Goal: Task Accomplishment & Management: Complete application form

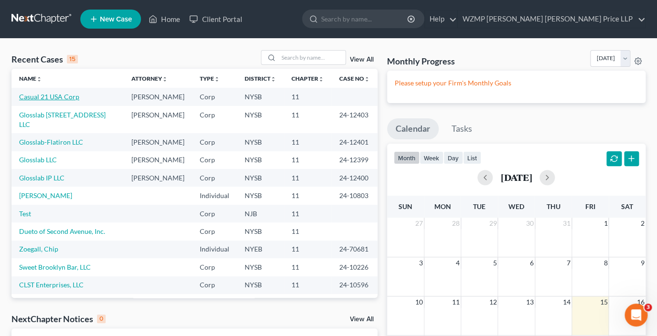
click at [65, 99] on link "Casual 21 USA Corp" at bounding box center [49, 97] width 60 height 8
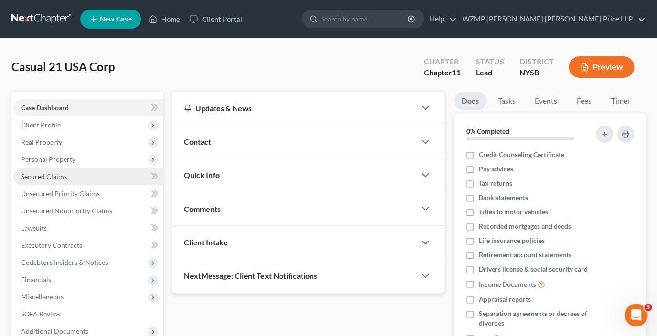
click at [44, 179] on span "Secured Claims" at bounding box center [44, 176] width 46 height 8
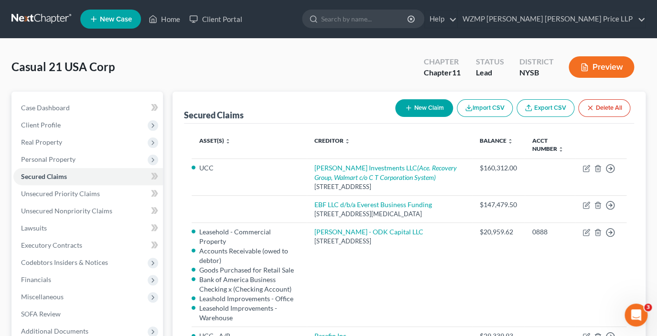
click at [609, 63] on button "Preview" at bounding box center [601, 67] width 65 height 22
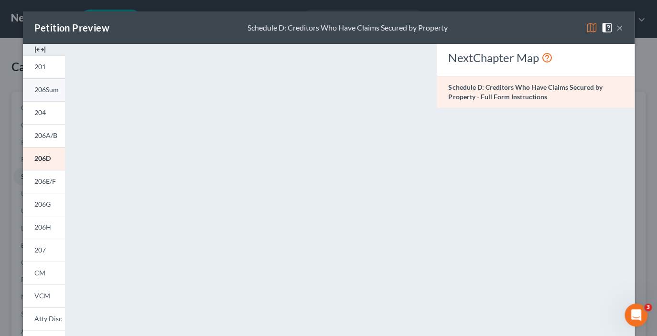
click at [49, 92] on span "206Sum" at bounding box center [46, 90] width 24 height 8
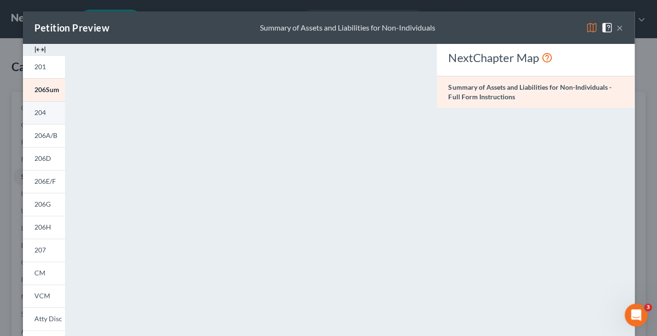
click at [41, 114] on span "204" at bounding box center [39, 112] width 11 height 8
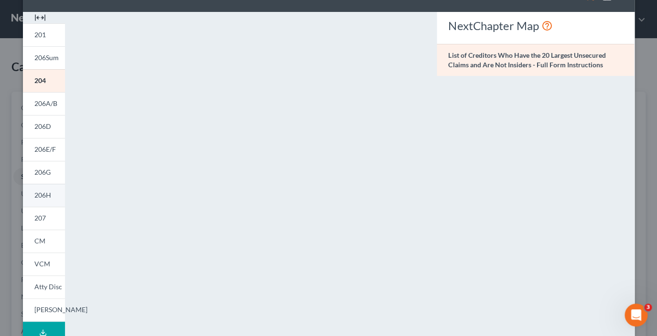
scroll to position [34, 0]
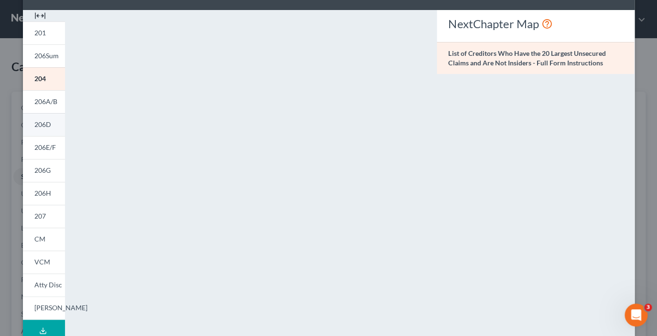
click at [49, 127] on span "206D" at bounding box center [42, 124] width 17 height 8
click at [644, 116] on div "Petition Preview Schedule D: Creditors Who Have Claims Secured by Property × 20…" at bounding box center [328, 168] width 657 height 336
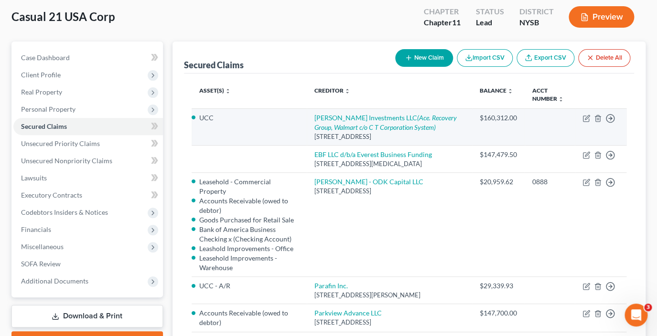
scroll to position [49, 0]
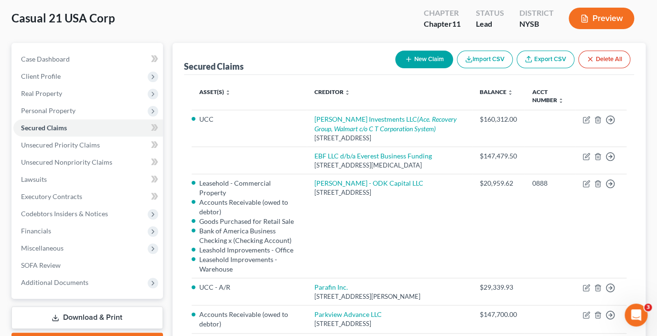
click at [540, 59] on link "Export CSV" at bounding box center [545, 60] width 58 height 18
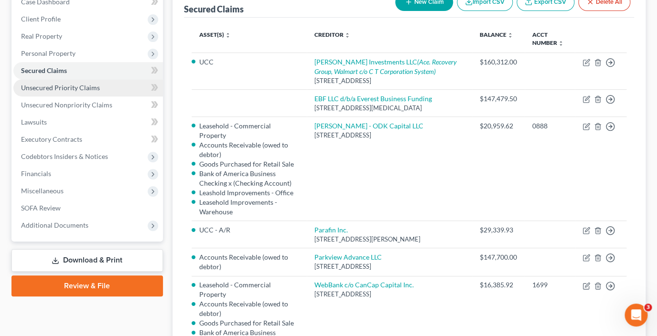
scroll to position [115, 0]
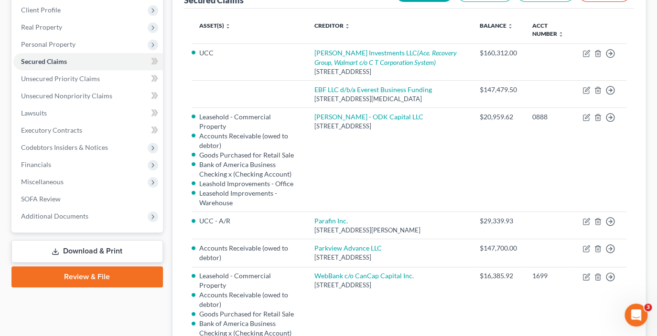
click at [87, 250] on link "Download & Print" at bounding box center [86, 251] width 151 height 22
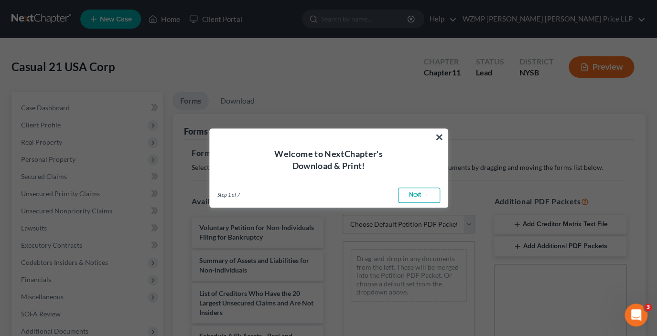
click at [418, 194] on link "Next →" at bounding box center [419, 195] width 42 height 15
select select "0"
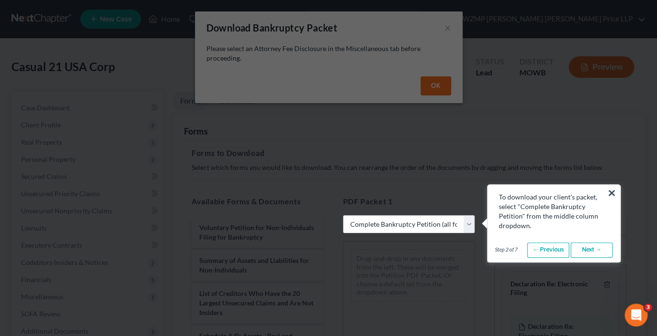
click at [590, 250] on link "Next →" at bounding box center [591, 250] width 42 height 15
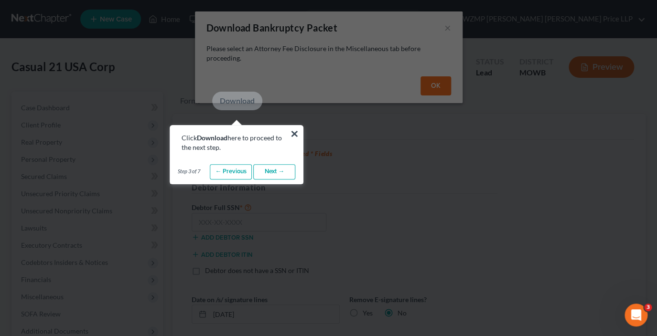
click at [280, 172] on link "Next →" at bounding box center [274, 171] width 42 height 15
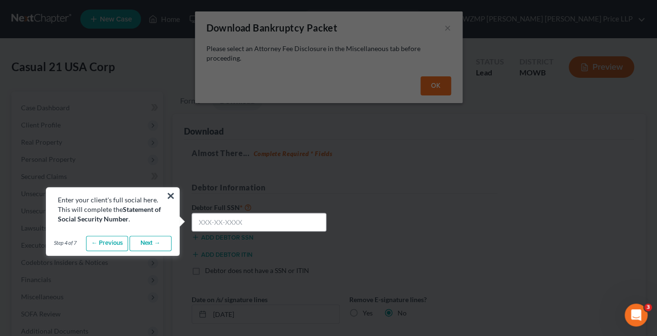
click at [162, 247] on link "Next →" at bounding box center [150, 243] width 42 height 15
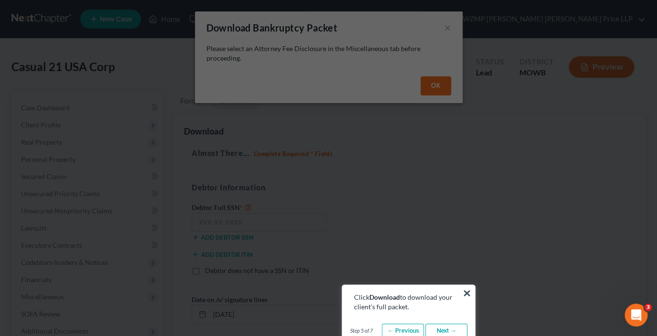
click at [444, 328] on link "Next →" at bounding box center [446, 331] width 42 height 15
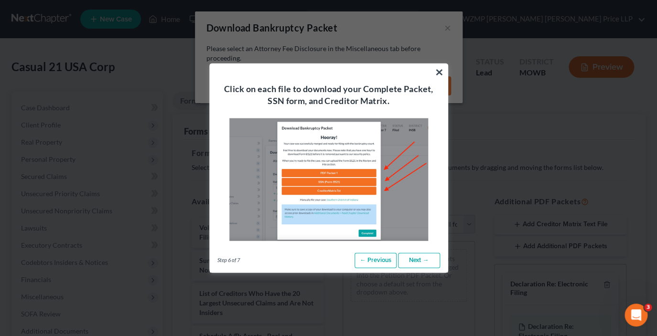
click at [412, 258] on link "Next →" at bounding box center [419, 260] width 42 height 15
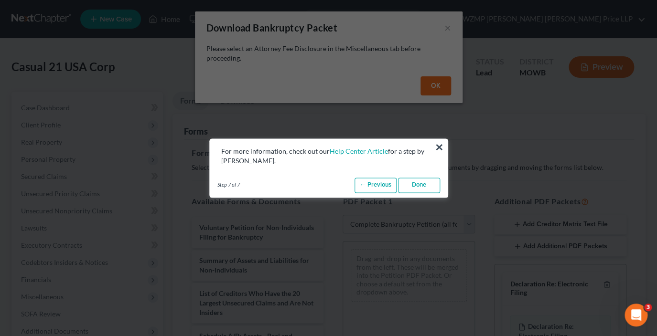
click at [419, 185] on link "Done" at bounding box center [419, 185] width 42 height 15
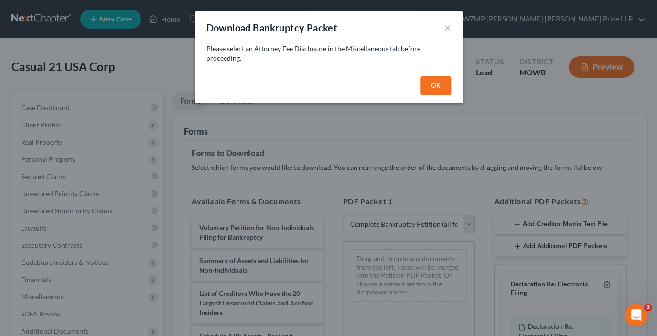
click at [432, 86] on button "OK" at bounding box center [435, 85] width 31 height 19
select select
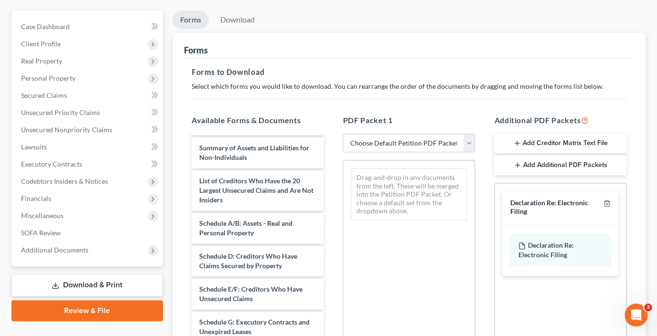
scroll to position [32, 0]
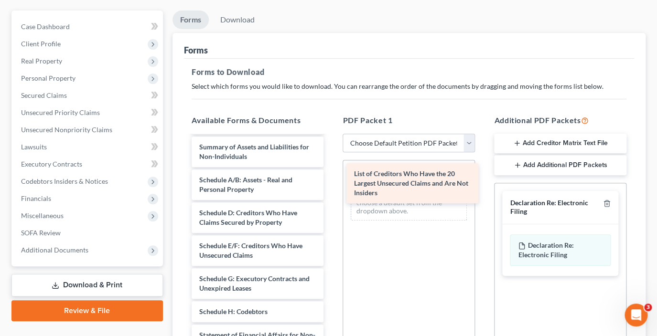
drag, startPoint x: 294, startPoint y: 190, endPoint x: 449, endPoint y: 185, distance: 154.9
click at [332, 185] on div "List of Creditors Who Have the 20 Largest Unsecured Claims and Are Not Insiders…" at bounding box center [258, 293] width 148 height 378
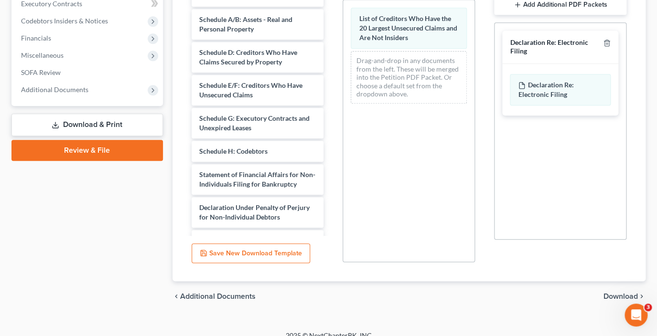
scroll to position [253, 0]
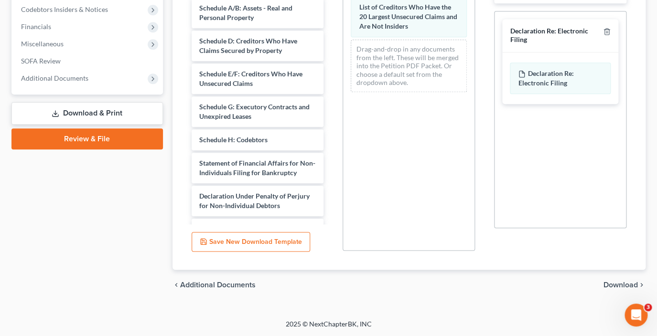
click at [608, 286] on span "Download" at bounding box center [620, 285] width 34 height 8
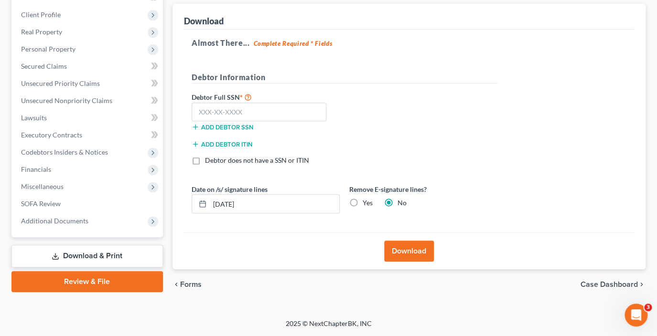
scroll to position [110, 0]
click at [205, 161] on label "Debtor does not have a SSN or ITIN" at bounding box center [257, 161] width 104 height 10
click at [209, 161] on input "Debtor does not have a SSN or ITIN" at bounding box center [212, 159] width 6 height 6
checkbox input "true"
click at [363, 202] on label "Yes" at bounding box center [368, 204] width 10 height 10
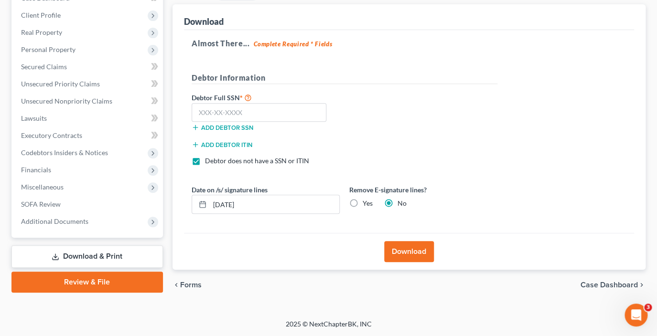
click at [366, 202] on input "Yes" at bounding box center [369, 202] width 6 height 6
radio input "true"
radio input "false"
drag, startPoint x: 270, startPoint y: 206, endPoint x: 179, endPoint y: 204, distance: 91.8
click at [210, 204] on input "[DATE]" at bounding box center [274, 204] width 129 height 18
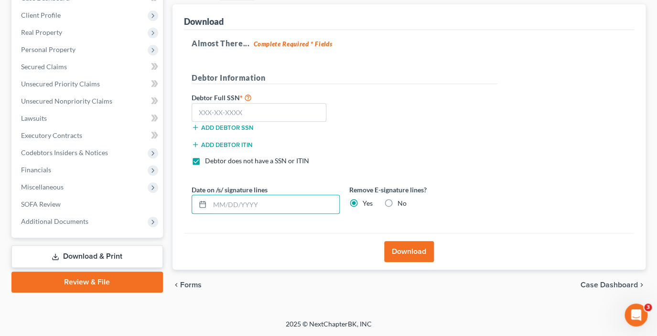
click at [405, 253] on button "Download" at bounding box center [409, 251] width 50 height 21
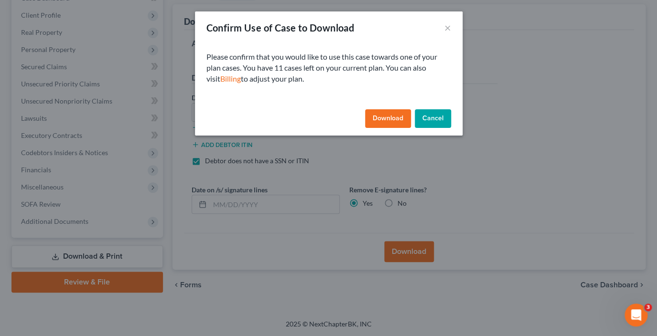
click at [382, 120] on button "Download" at bounding box center [388, 118] width 46 height 19
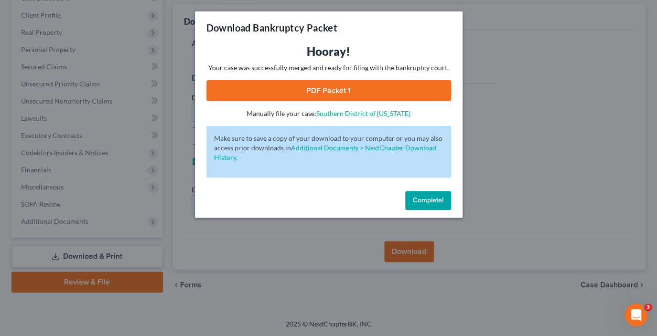
click at [348, 89] on link "PDF Packet 1" at bounding box center [328, 90] width 245 height 21
click at [429, 200] on span "Complete!" at bounding box center [428, 200] width 31 height 8
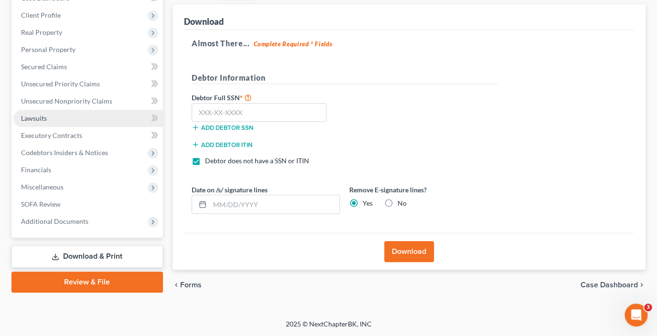
scroll to position [50, 0]
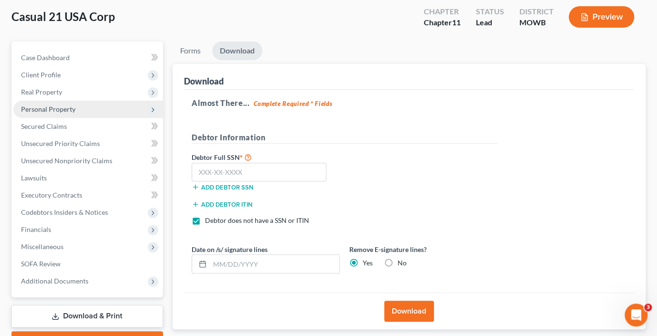
click at [45, 107] on span "Personal Property" at bounding box center [48, 109] width 54 height 8
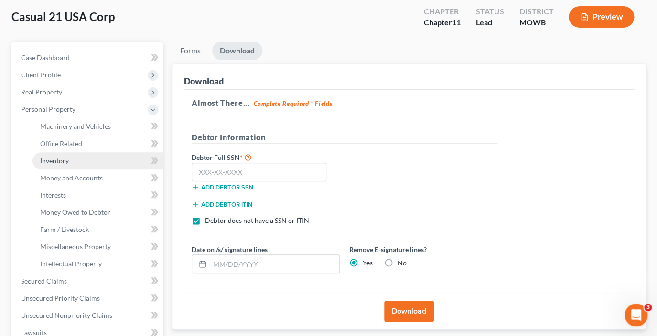
click at [67, 158] on span "Inventory" at bounding box center [54, 161] width 29 height 8
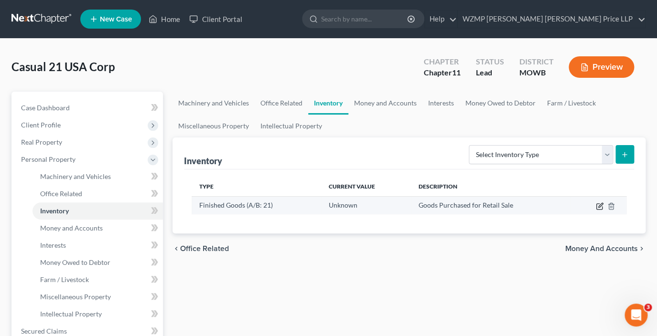
click at [600, 209] on icon "button" at bounding box center [599, 207] width 6 height 6
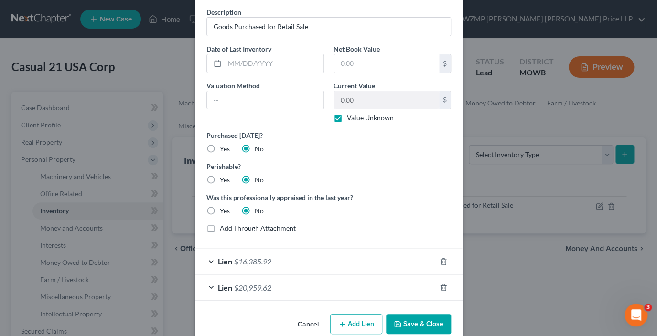
scroll to position [37, 0]
click at [144, 258] on div "Edit Inventory × Description Goods Purchased for Retail Sale Date of Last Inven…" at bounding box center [328, 168] width 657 height 336
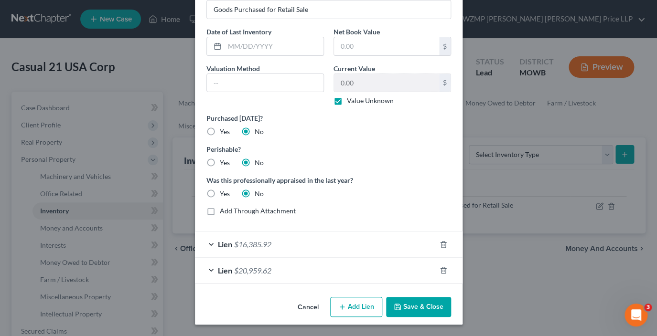
click at [407, 308] on button "Save & Close" at bounding box center [418, 307] width 65 height 20
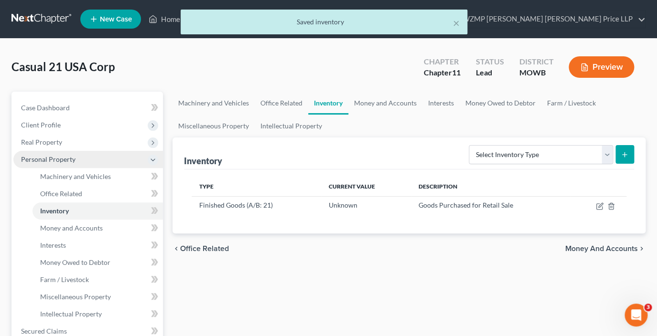
click at [59, 155] on span "Personal Property" at bounding box center [48, 159] width 54 height 8
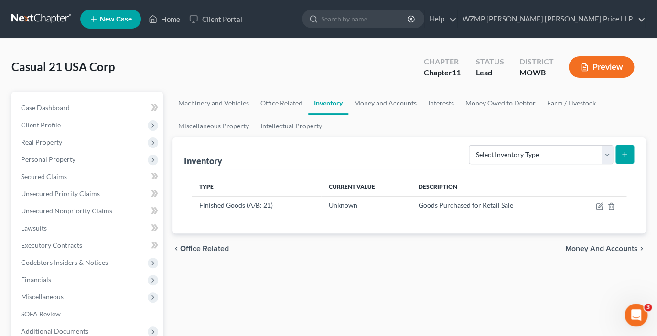
click at [602, 68] on button "Preview" at bounding box center [601, 67] width 65 height 22
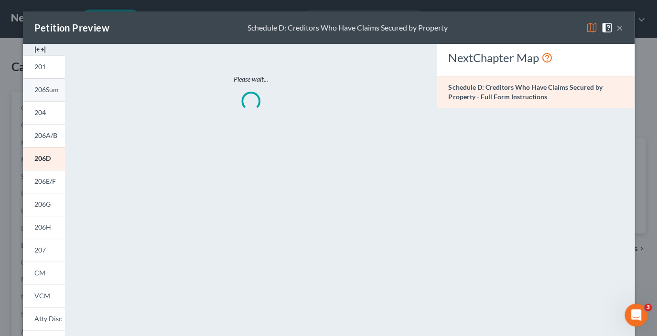
click at [43, 88] on span "206Sum" at bounding box center [46, 90] width 24 height 8
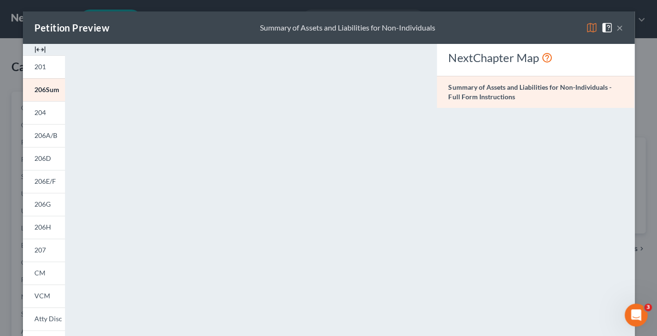
click at [620, 30] on button "×" at bounding box center [619, 27] width 7 height 11
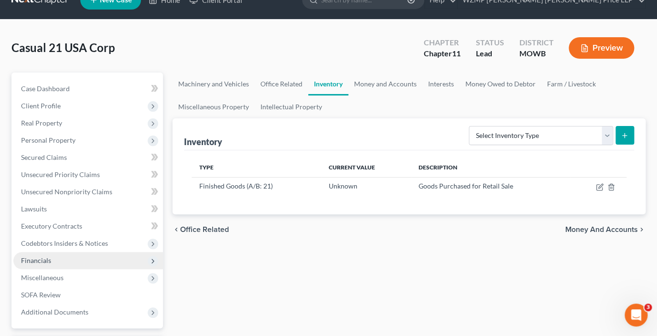
scroll to position [20, 0]
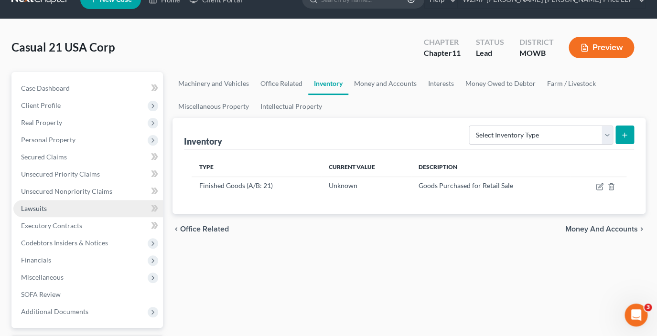
click at [42, 211] on span "Lawsuits" at bounding box center [34, 208] width 26 height 8
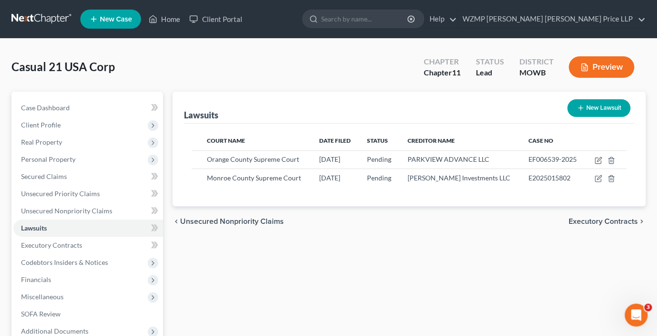
click at [602, 64] on button "Preview" at bounding box center [601, 67] width 65 height 22
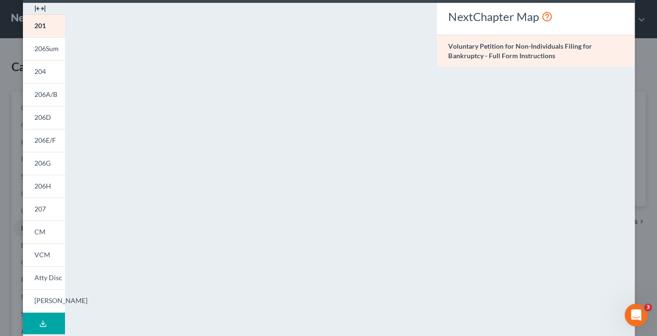
scroll to position [39, 0]
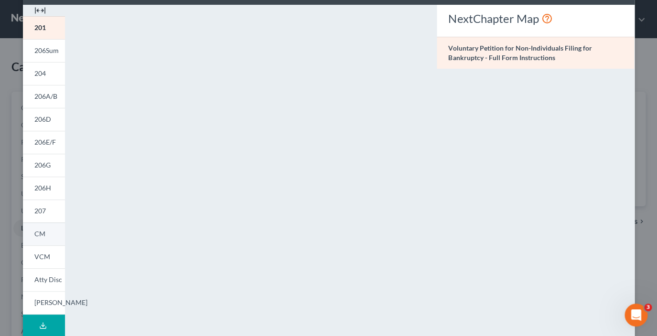
click at [45, 235] on span "CM" at bounding box center [39, 234] width 11 height 8
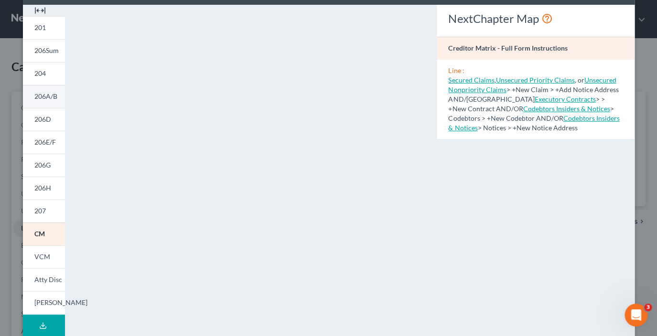
scroll to position [0, 0]
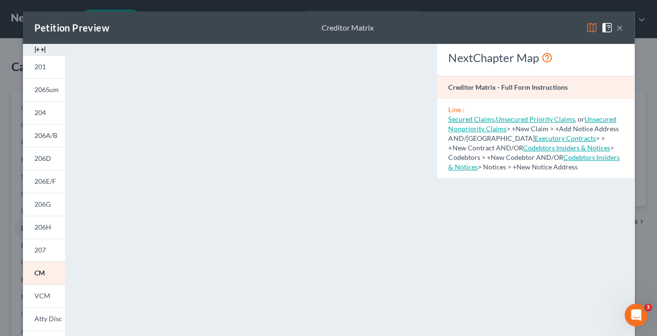
click at [41, 48] on img at bounding box center [39, 49] width 11 height 11
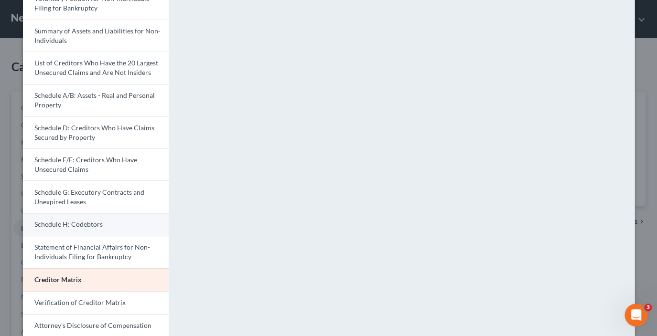
scroll to position [76, 0]
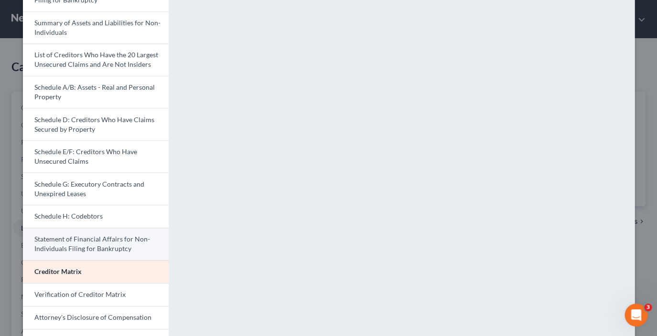
click at [66, 240] on span "Statement of Financial Affairs for Non-Individuals Filing for Bankruptcy" at bounding box center [92, 244] width 116 height 18
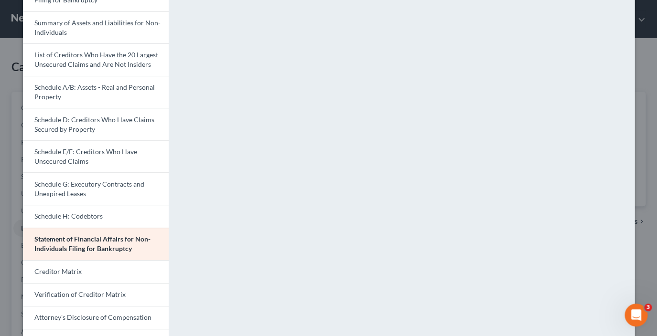
click at [649, 138] on div "Petition Preview Statement of Financial Affairs for Non-Individuals Filing for …" at bounding box center [328, 168] width 657 height 336
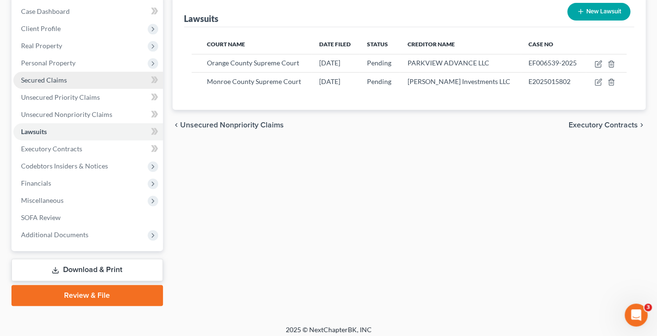
scroll to position [102, 0]
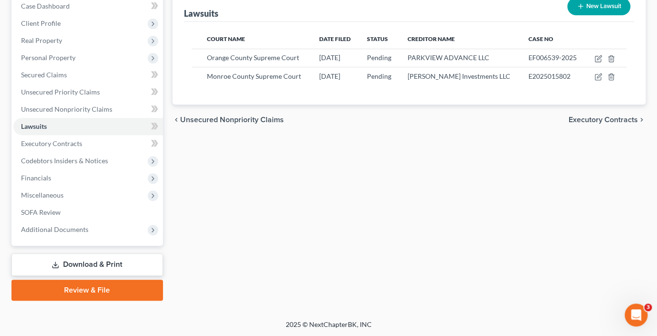
click at [103, 266] on link "Download & Print" at bounding box center [86, 265] width 151 height 22
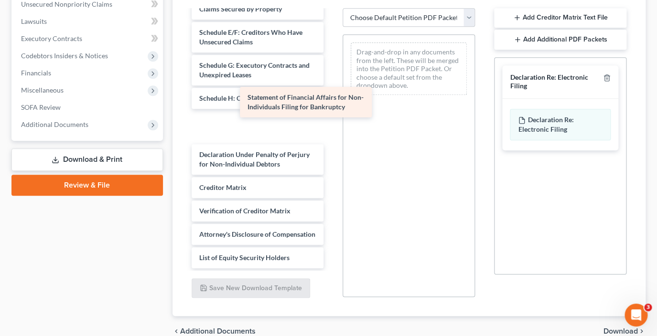
scroll to position [140, 0]
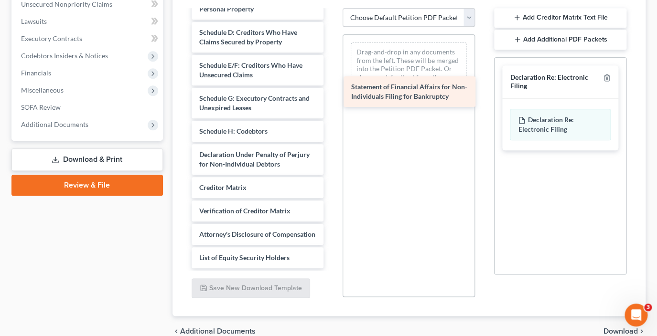
drag, startPoint x: 258, startPoint y: 115, endPoint x: 410, endPoint y: 90, distance: 154.0
click at [332, 90] on div "Statement of Financial Affairs for Non-Individuals Filing for Bankruptcy Volunt…" at bounding box center [258, 75] width 148 height 388
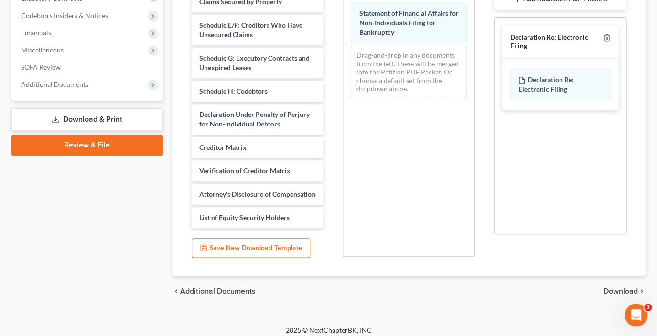
scroll to position [253, 0]
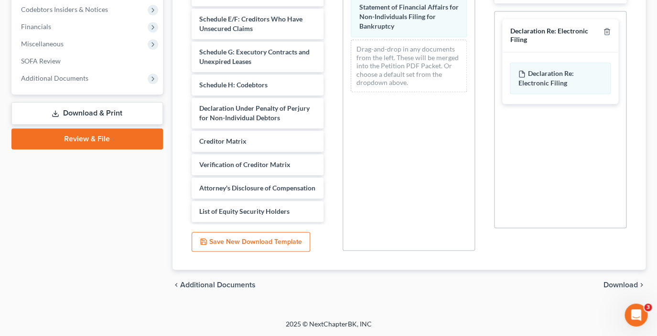
click at [613, 285] on span "Download" at bounding box center [620, 285] width 34 height 8
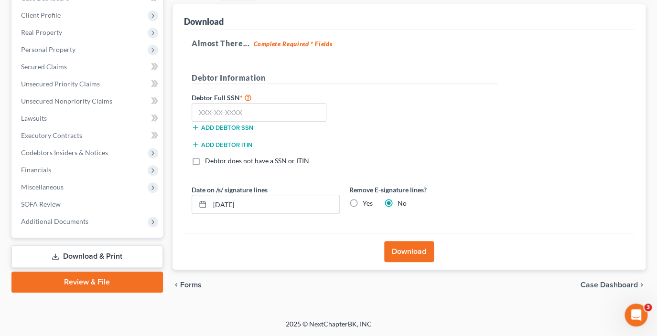
click at [363, 202] on label "Yes" at bounding box center [368, 204] width 10 height 10
click at [366, 202] on input "Yes" at bounding box center [369, 202] width 6 height 6
radio input "true"
radio input "false"
click at [205, 161] on label "Debtor does not have a SSN or ITIN" at bounding box center [257, 161] width 104 height 10
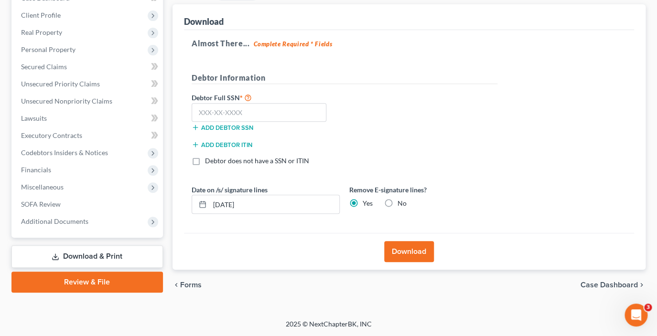
click at [209, 161] on input "Debtor does not have a SSN or ITIN" at bounding box center [212, 159] width 6 height 6
checkbox input "true"
drag, startPoint x: 258, startPoint y: 203, endPoint x: 172, endPoint y: 202, distance: 87.0
click at [210, 202] on input "[DATE]" at bounding box center [274, 204] width 129 height 18
click at [391, 255] on button "Download" at bounding box center [409, 251] width 50 height 21
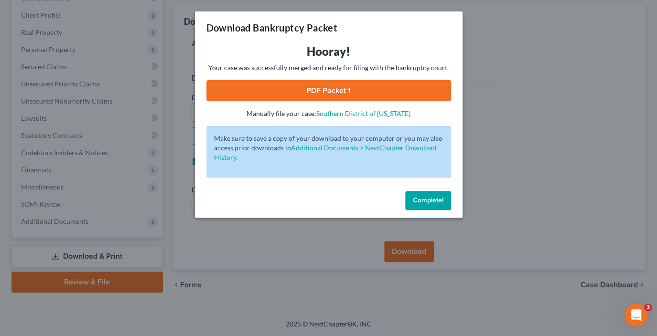
click at [363, 96] on link "PDF Packet 1" at bounding box center [328, 90] width 245 height 21
click at [431, 199] on span "Complete!" at bounding box center [428, 200] width 31 height 8
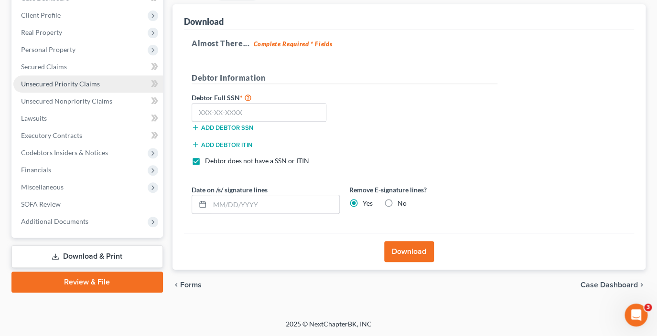
click at [54, 80] on span "Unsecured Priority Claims" at bounding box center [60, 84] width 79 height 8
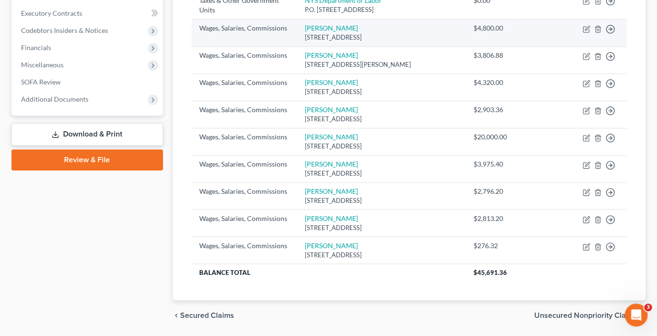
scroll to position [236, 0]
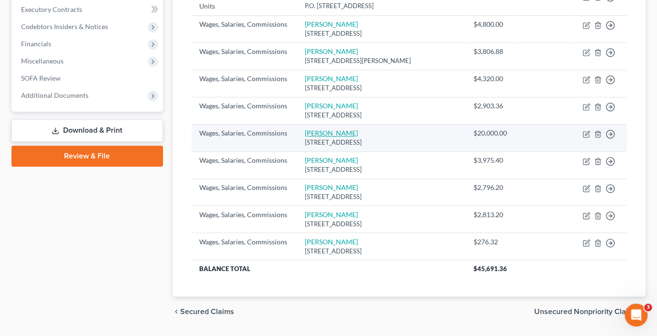
click at [308, 137] on link "[PERSON_NAME]" at bounding box center [331, 133] width 53 height 8
select select "35"
